Goal: Information Seeking & Learning: Find contact information

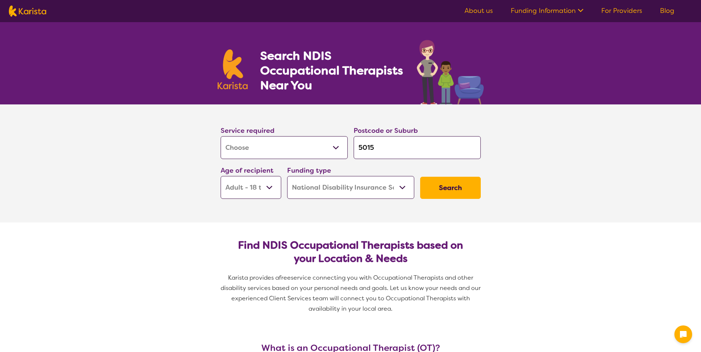
select select "[MEDICAL_DATA]"
select select "AD"
select select "NDIS"
select select "[MEDICAL_DATA]"
select select "AD"
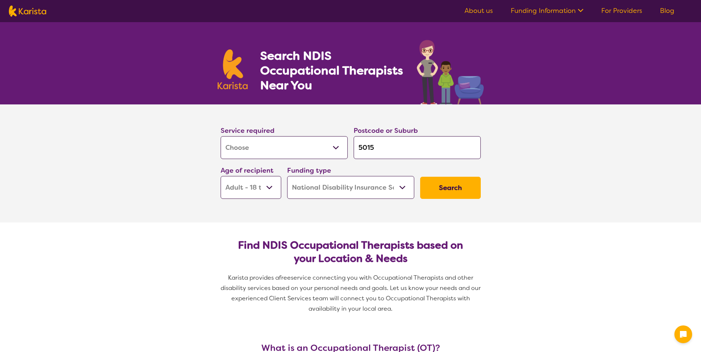
select select "NDIS"
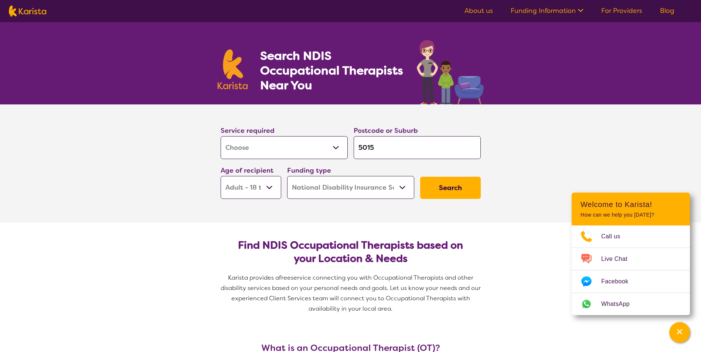
click at [253, 191] on select "Early Childhood - 0 to 9 Child - 10 to 11 Adolescent - 12 to 17 Adult - 18 to 6…" at bounding box center [250, 187] width 61 height 23
click at [220, 176] on select "Early Childhood - 0 to 9 Child - 10 to 11 Adolescent - 12 to 17 Adult - 18 to 6…" at bounding box center [250, 187] width 61 height 23
click at [451, 191] on button "Search" at bounding box center [450, 188] width 61 height 22
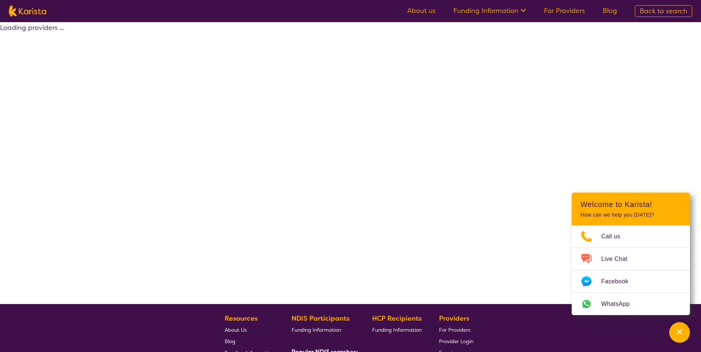
select select "by_score"
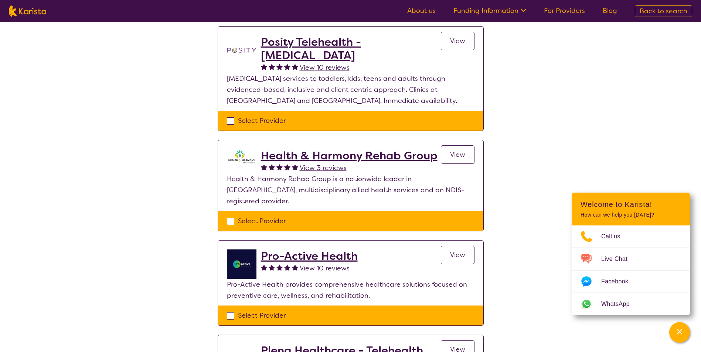
scroll to position [74, 0]
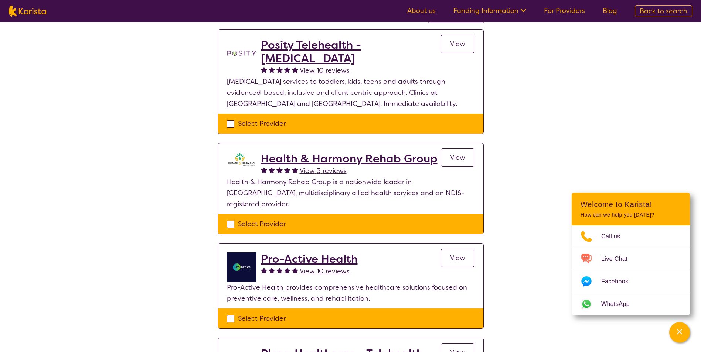
click at [347, 159] on h2 "Health & Harmony Rehab Group" at bounding box center [349, 158] width 177 height 13
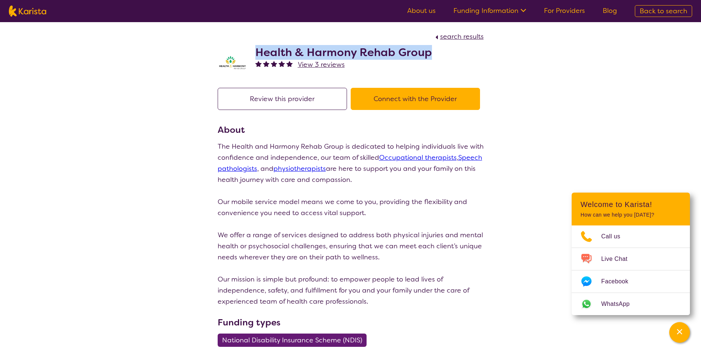
drag, startPoint x: 258, startPoint y: 49, endPoint x: 431, endPoint y: 57, distance: 173.0
click at [431, 57] on div "Health & Harmony Rehab Group View 3 reviews" at bounding box center [351, 60] width 266 height 37
copy h2 "Health & Harmony Rehab Group"
